Goal: Task Accomplishment & Management: Manage account settings

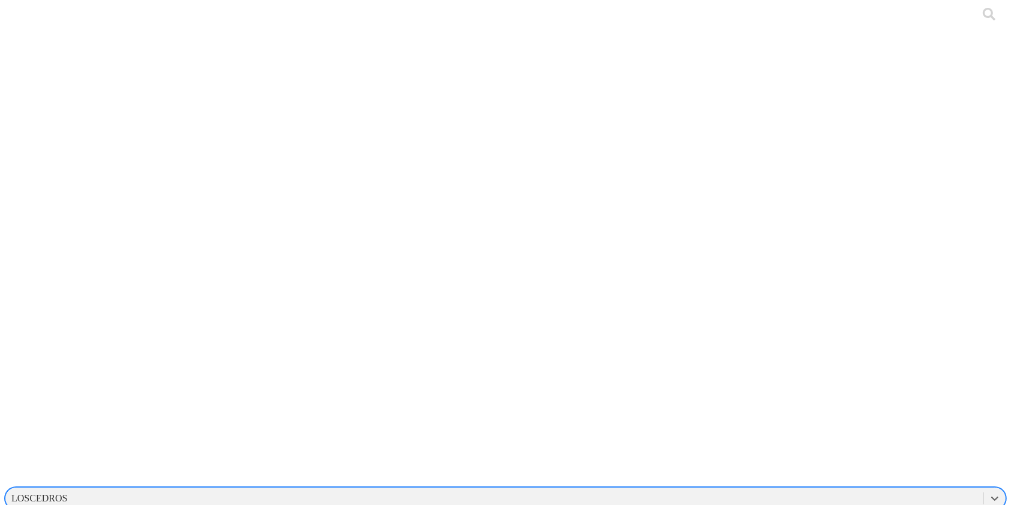
click at [779, 489] on div "LOSCEDROS" at bounding box center [494, 498] width 978 height 18
